Goal: Find contact information: Find contact information

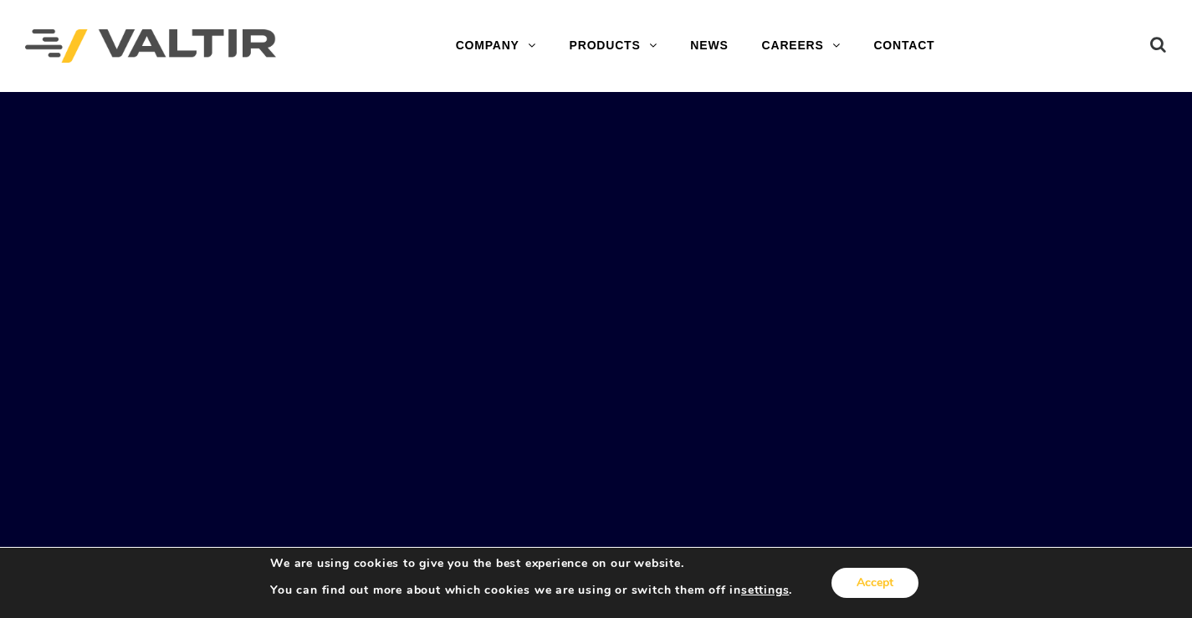
click at [866, 583] on button "Accept" at bounding box center [875, 583] width 87 height 30
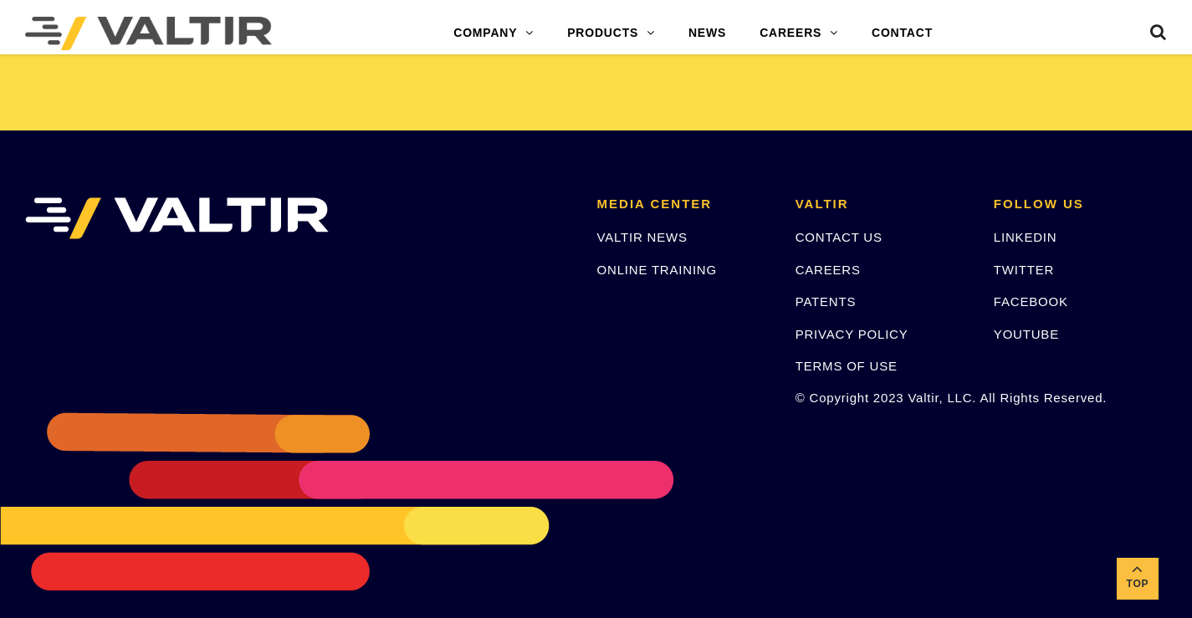
scroll to position [3554, 0]
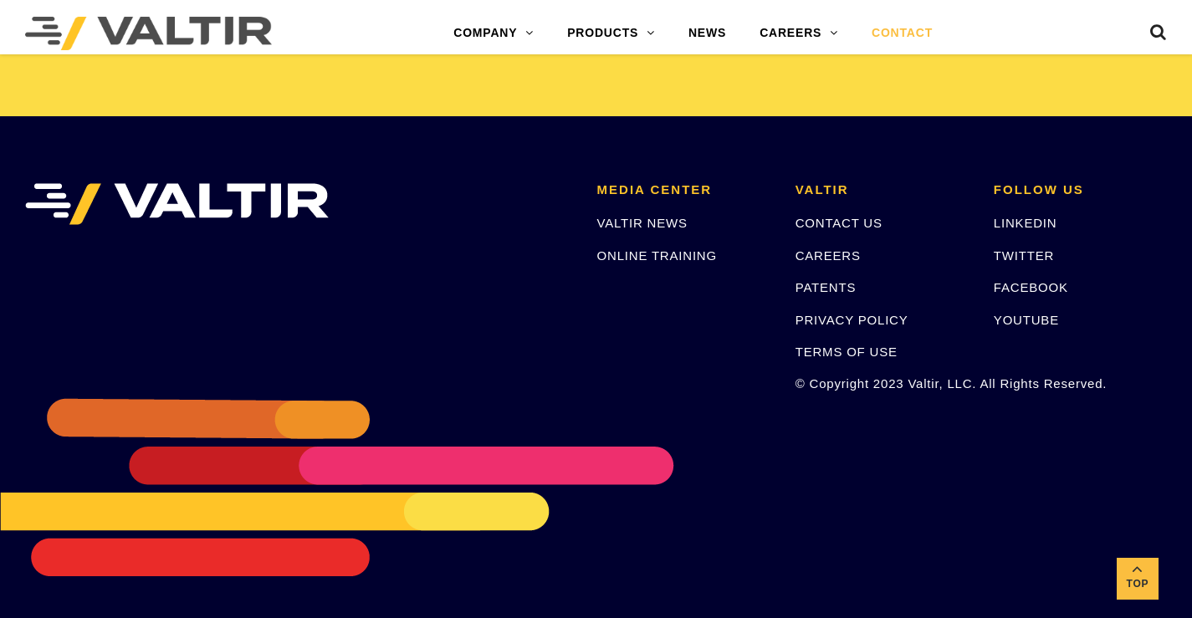
click at [919, 35] on link "CONTACT" at bounding box center [902, 33] width 95 height 33
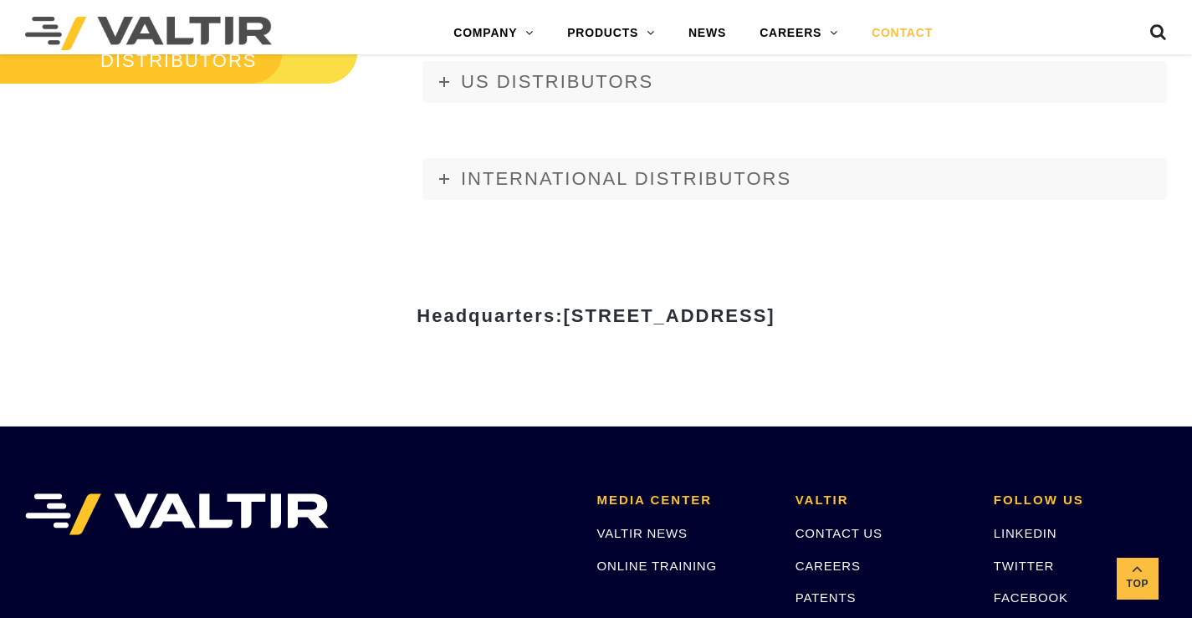
scroll to position [1841, 0]
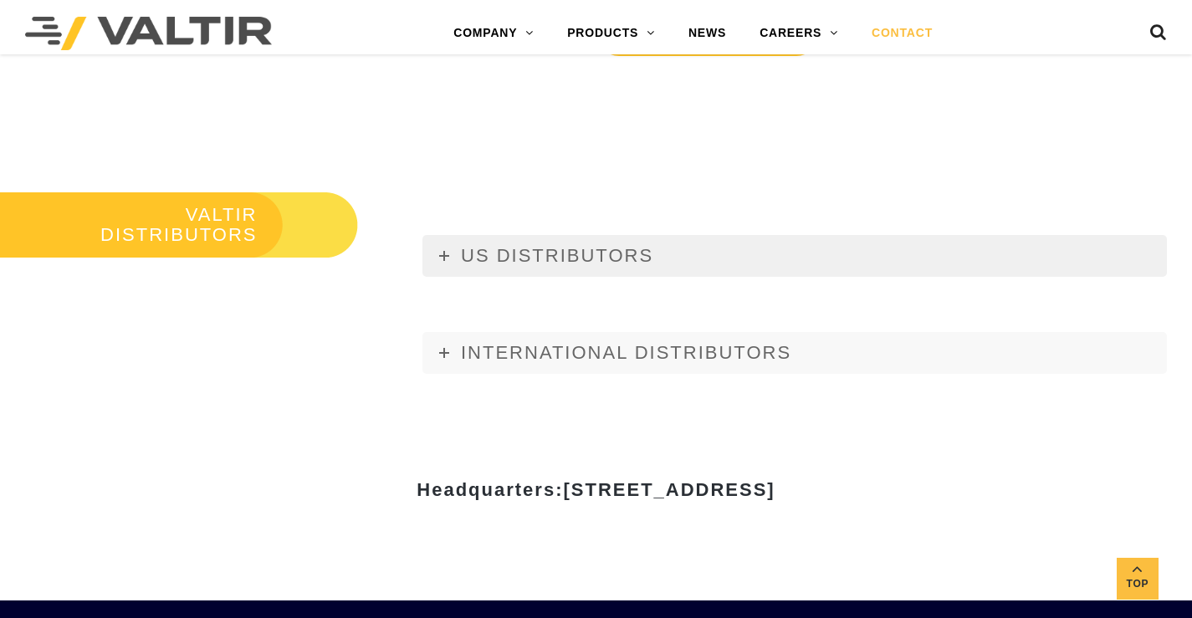
click at [579, 271] on link "US DISTRIBUTORS" at bounding box center [795, 256] width 745 height 42
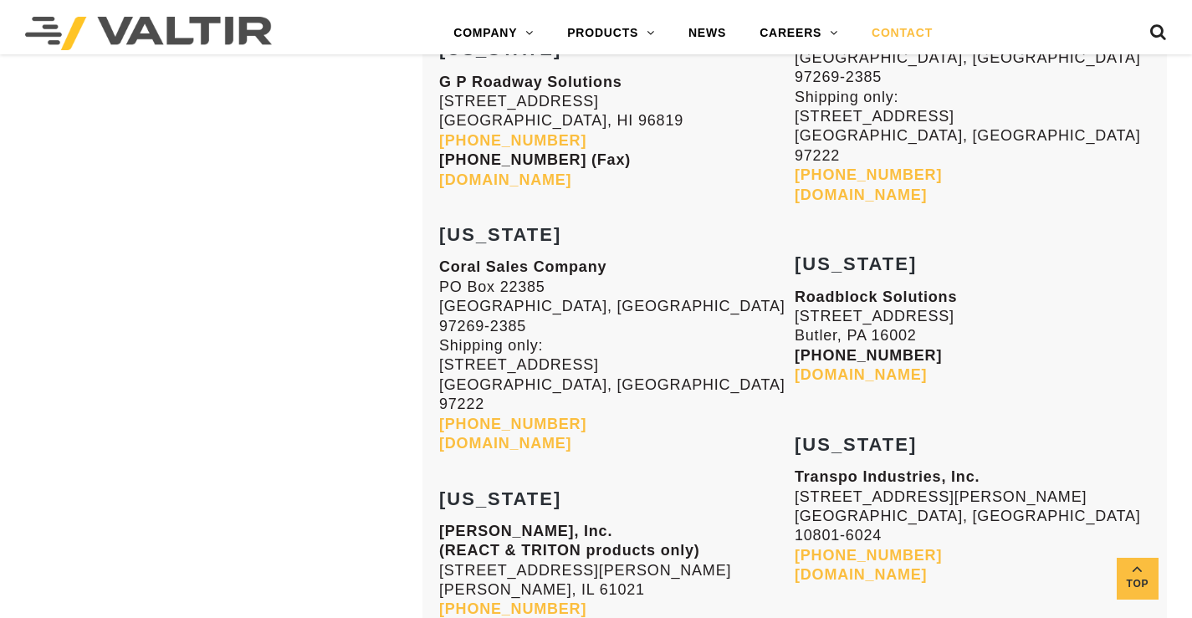
scroll to position [6613, 0]
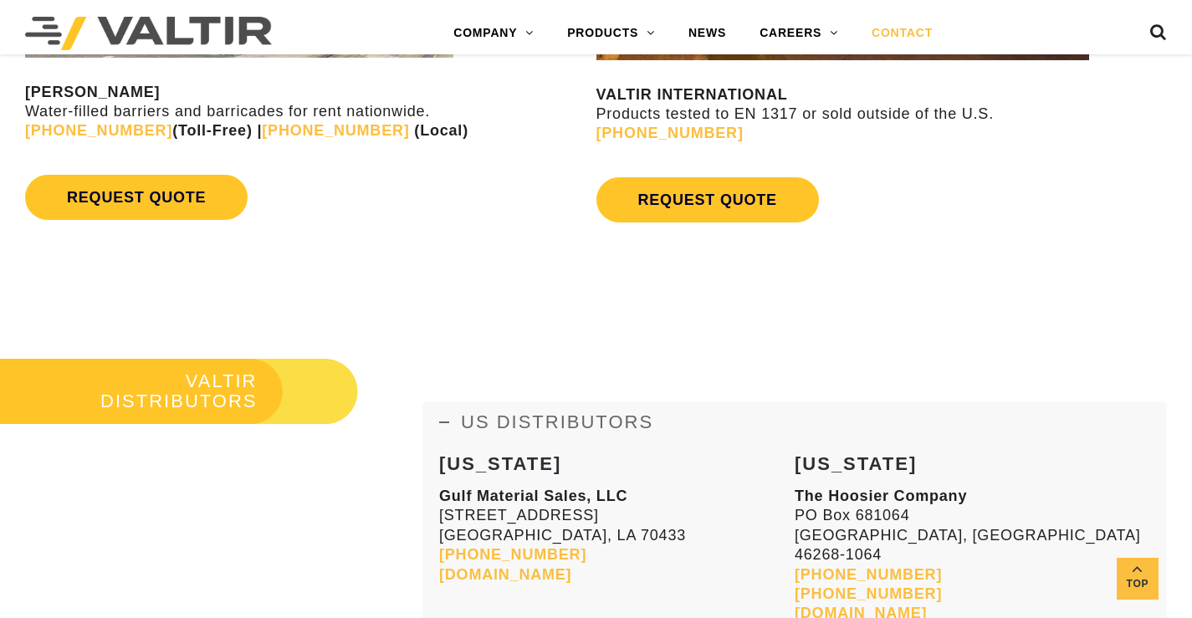
scroll to position [1676, 0]
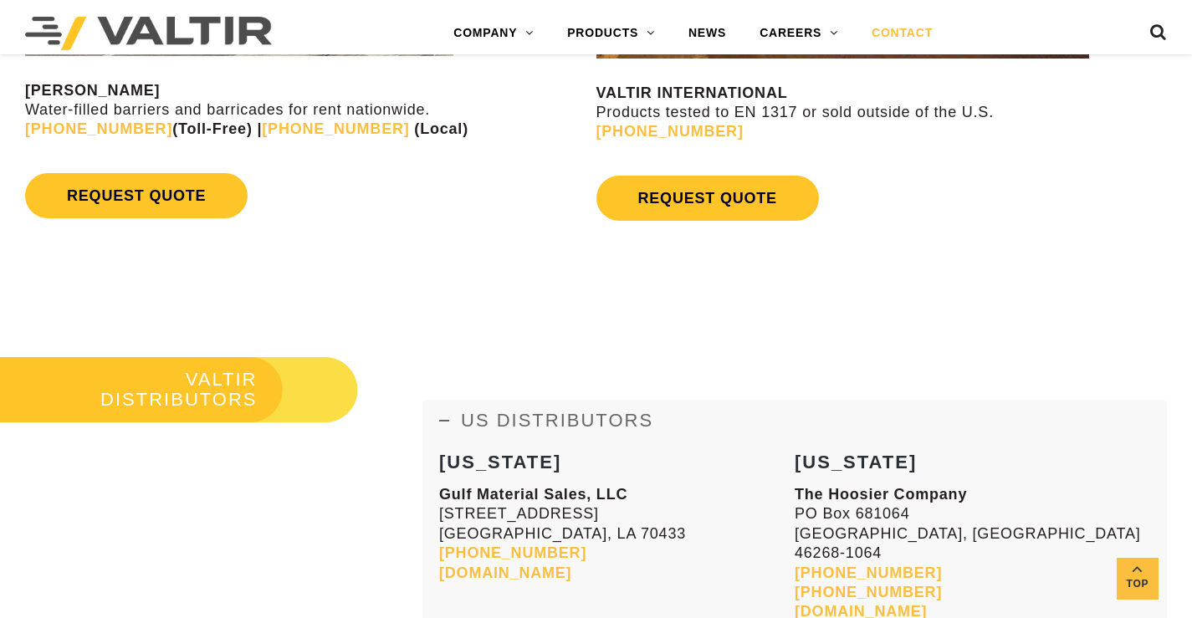
click at [527, 264] on div "VALTIR RENTALS Water-filled barriers and barricades for rent nationwide. [PHONE…" at bounding box center [596, 23] width 1192 height 494
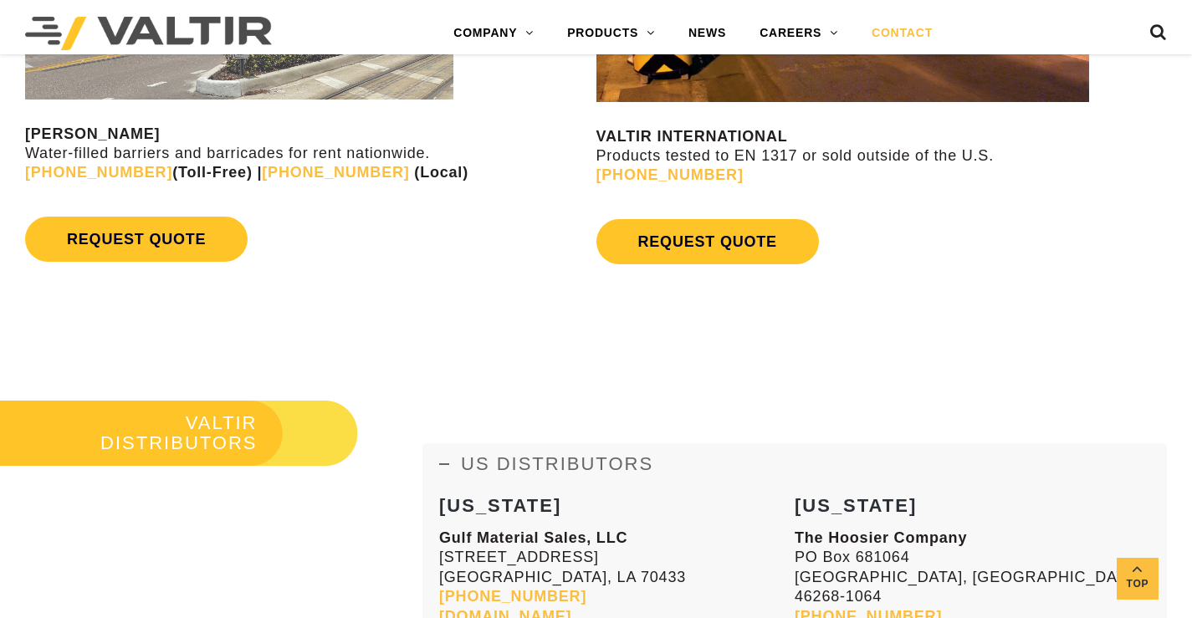
scroll to position [1592, 0]
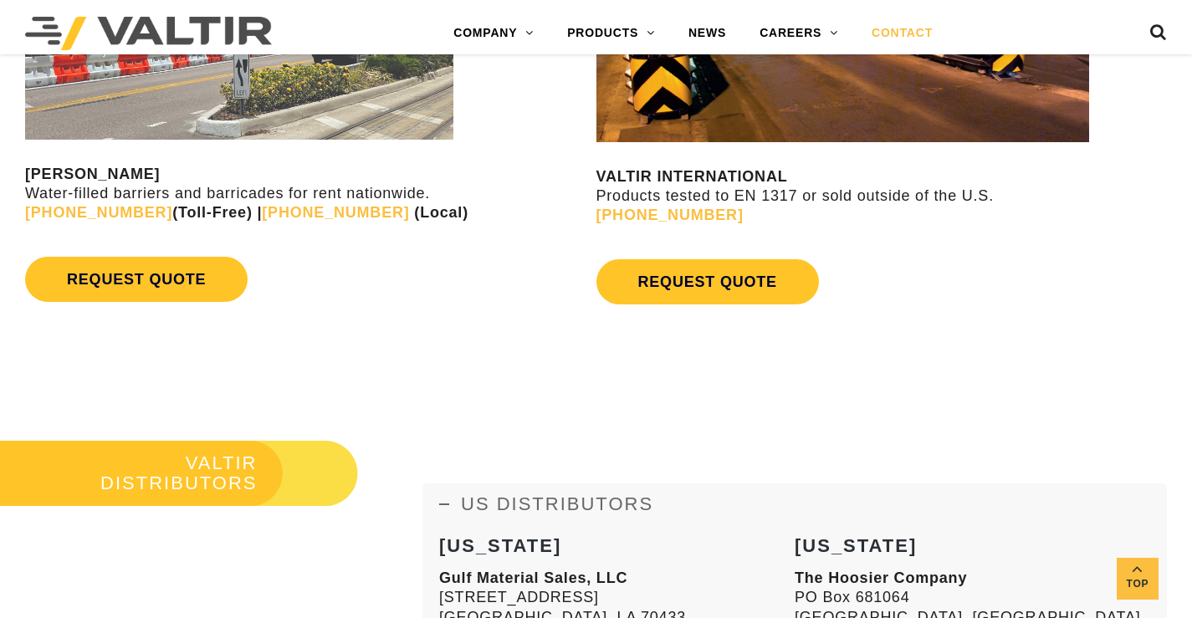
click at [493, 147] on div "VALTIR RENTALS Water-filled barriers and barricades for rent nationwide. [PHONE…" at bounding box center [308, 108] width 567 height 406
